Goal: Transaction & Acquisition: Purchase product/service

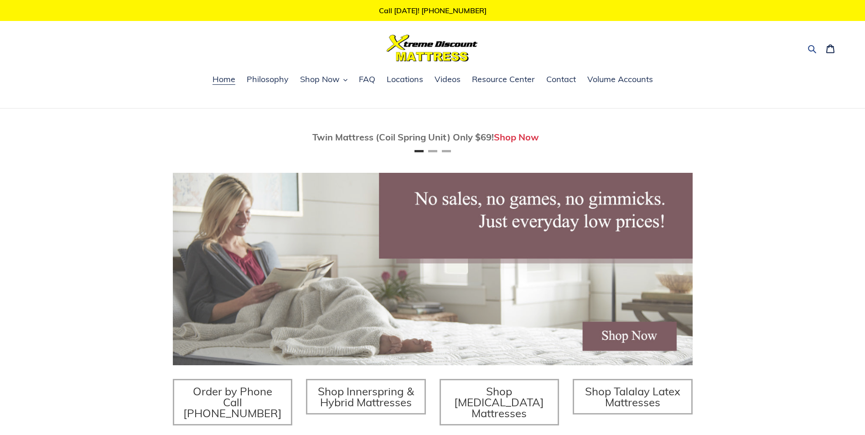
click at [813, 48] on icon "button" at bounding box center [811, 48] width 9 height 9
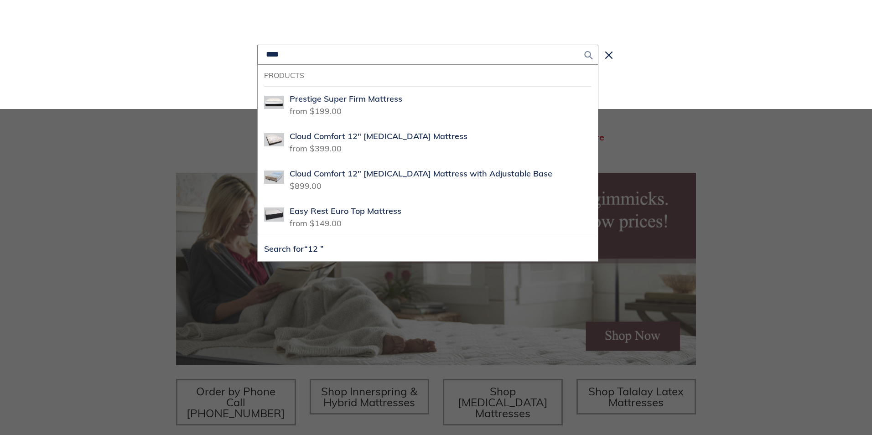
scroll to position [0, 1039]
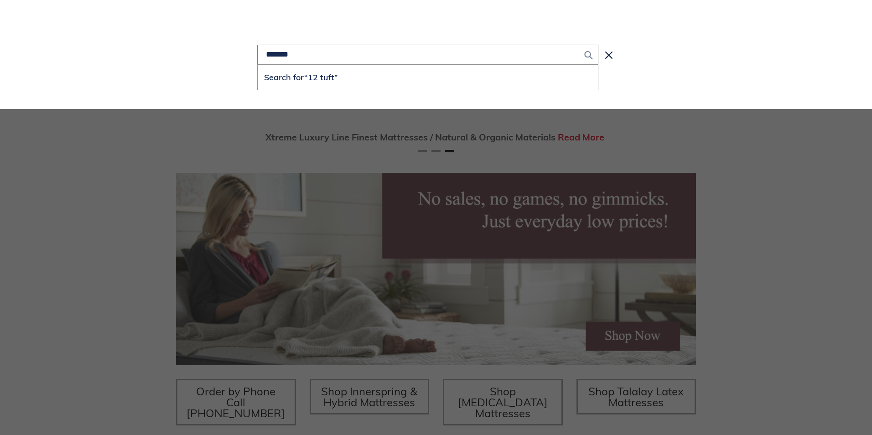
type input "*******"
click at [258, 65] on button "Search for “12 tuft”" at bounding box center [428, 77] width 340 height 25
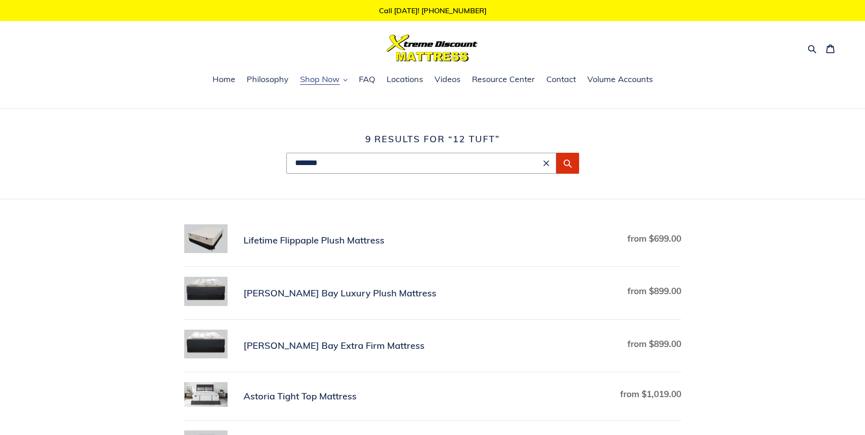
click at [332, 83] on span "Shop Now" at bounding box center [320, 79] width 40 height 11
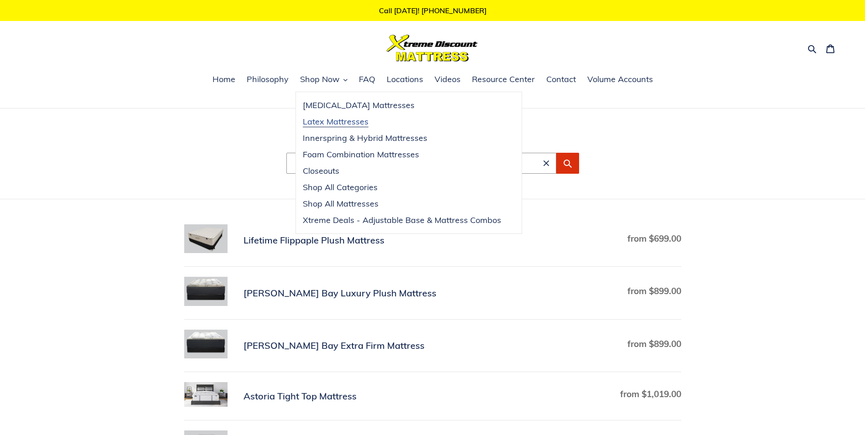
click at [331, 123] on span "Latex Mattresses" at bounding box center [336, 121] width 66 height 11
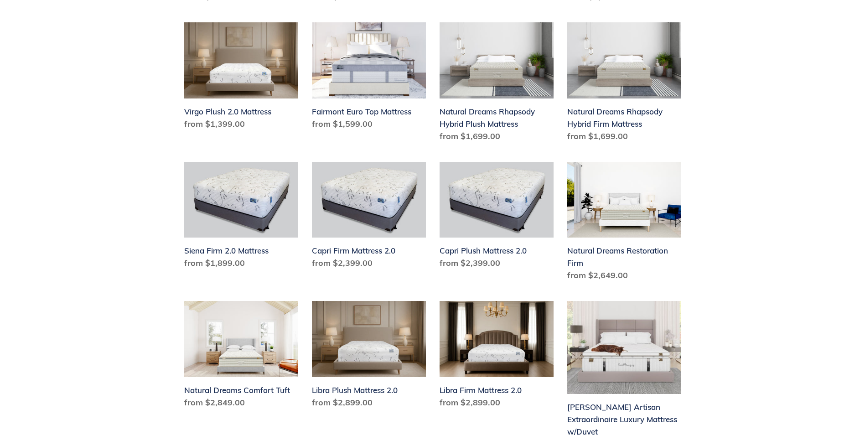
scroll to position [593, 0]
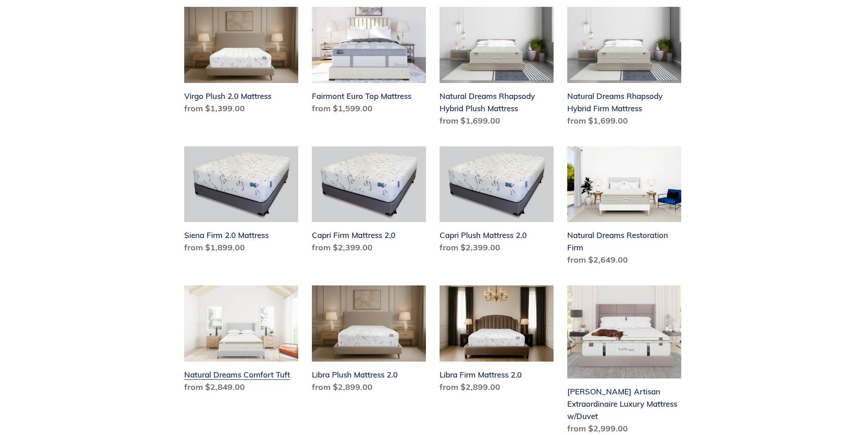
click at [262, 363] on link "Natural Dreams Comfort Tuft" at bounding box center [241, 340] width 114 height 111
